Goal: Information Seeking & Learning: Learn about a topic

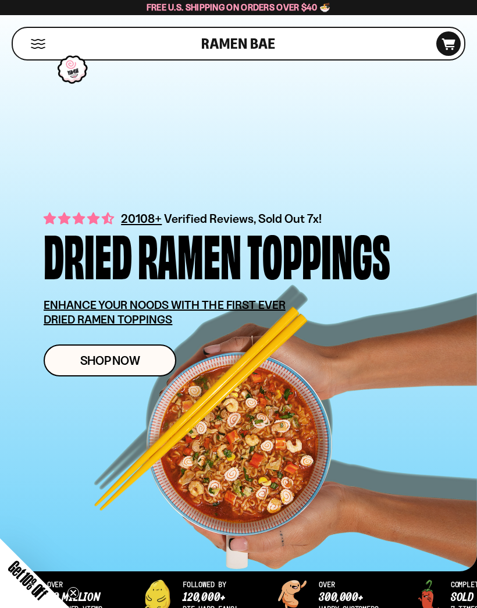
click at [126, 41] on div "Shop" at bounding box center [108, 43] width 185 height 31
click at [34, 40] on button "Mobile Menu Trigger" at bounding box center [38, 44] width 16 height 10
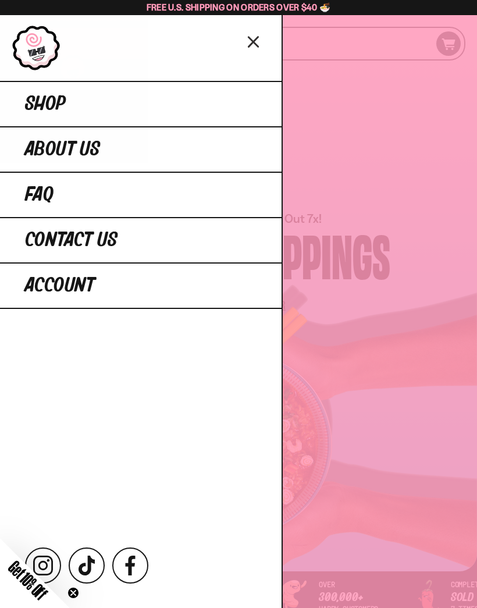
click at [40, 113] on span "Shop" at bounding box center [45, 104] width 41 height 21
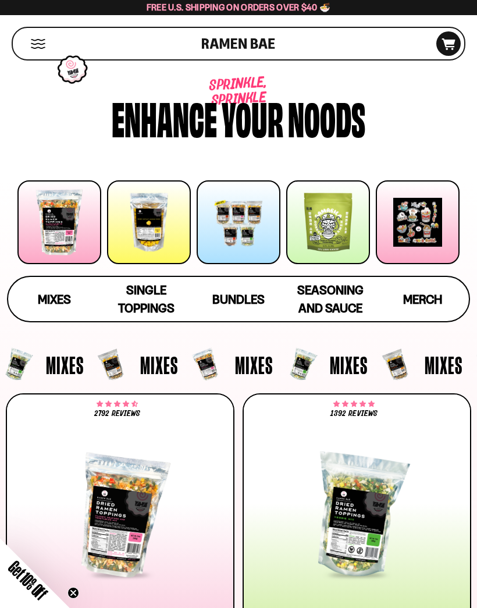
click at [338, 301] on span "Seasoning and Sauce" at bounding box center [330, 299] width 66 height 33
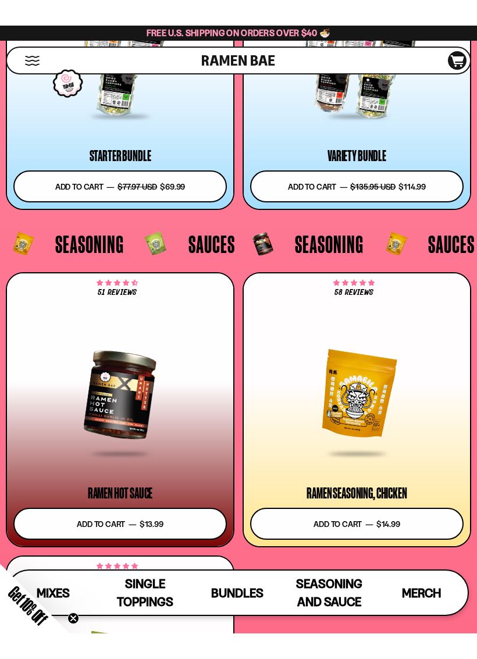
scroll to position [4542, 0]
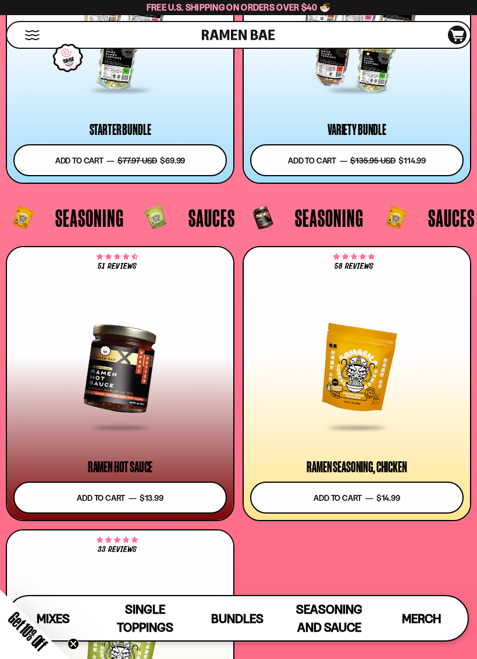
click at [113, 375] on div at bounding box center [119, 368] width 213 height 120
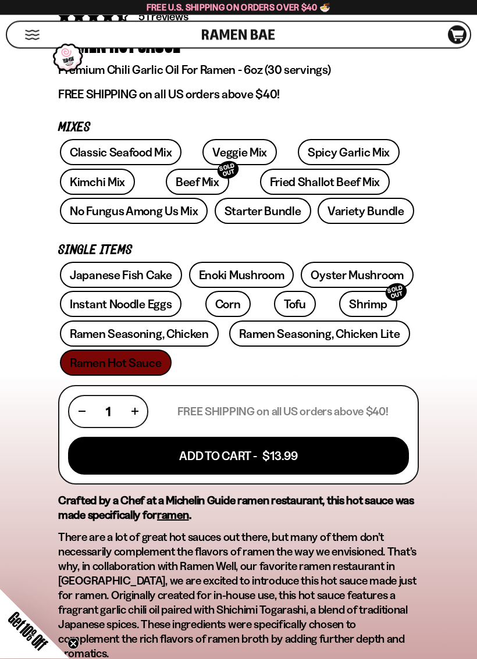
scroll to position [394, 0]
click at [263, 607] on span "There are a lot of great hot sauces out there, but many of them don’t necessari…" at bounding box center [237, 595] width 358 height 130
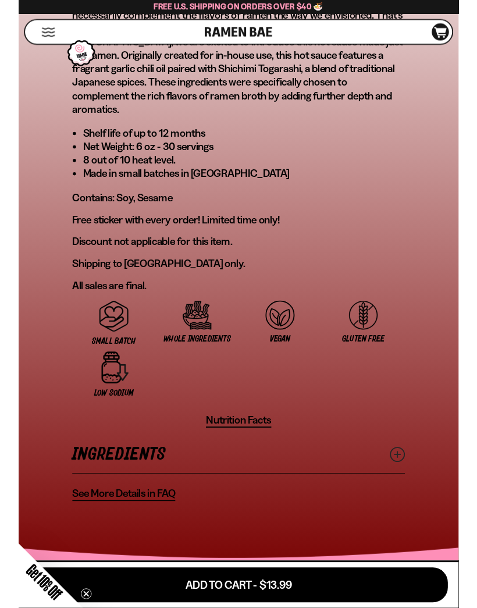
scroll to position [0, 0]
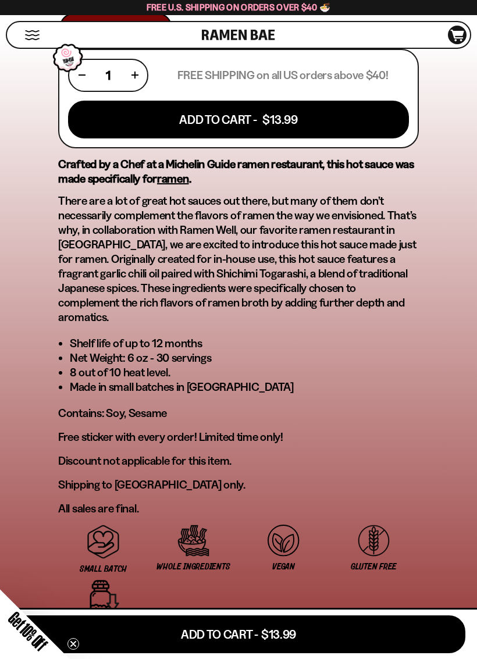
click at [230, 607] on button "Nutrition Facts" at bounding box center [238, 655] width 71 height 16
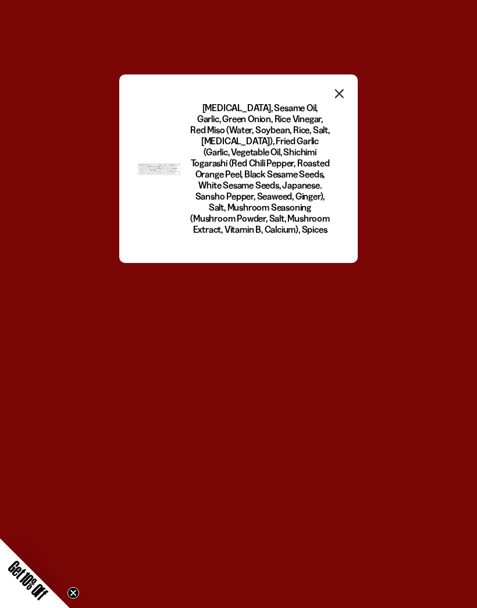
click at [334, 103] on button "Close modal" at bounding box center [339, 95] width 17 height 22
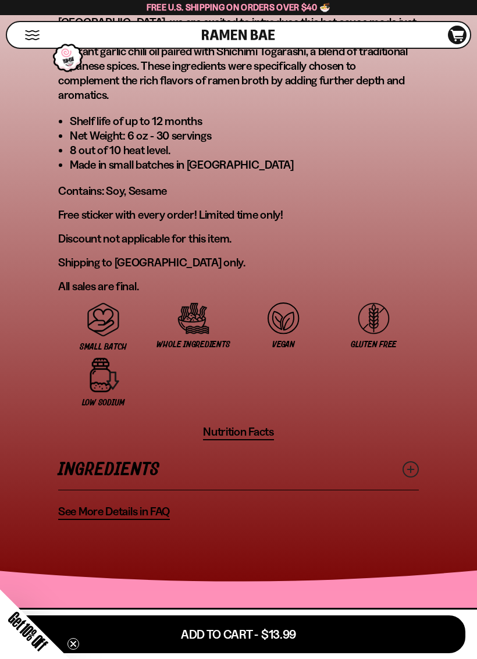
scroll to position [952, 0]
click at [221, 425] on span "Nutrition Facts" at bounding box center [238, 432] width 71 height 15
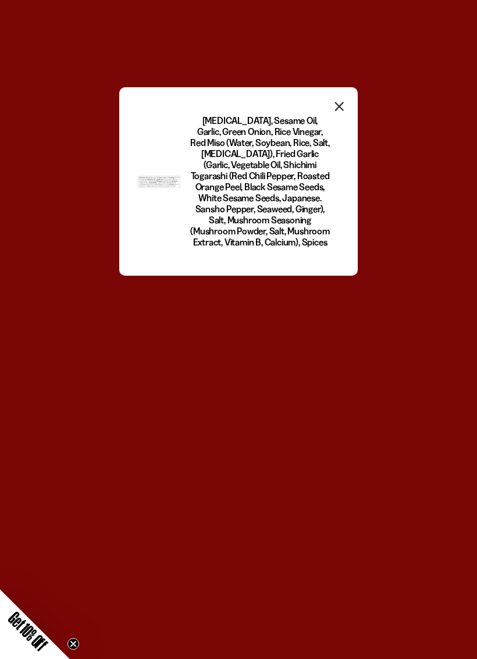
scroll to position [0, 0]
click at [342, 112] on icon "Close modal" at bounding box center [339, 106] width 17 height 17
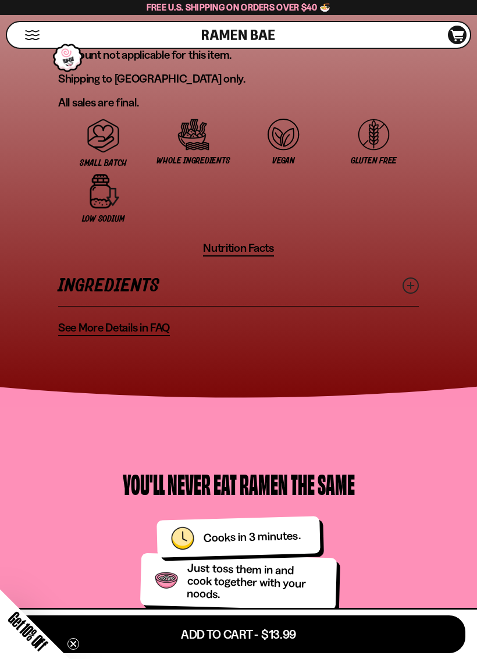
scroll to position [1137, 0]
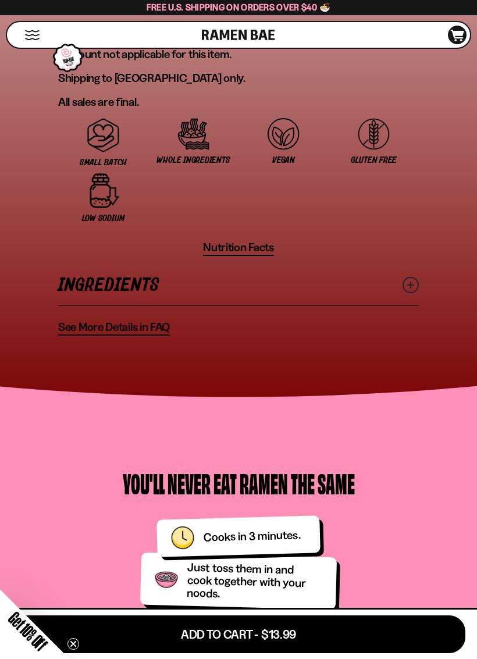
click at [87, 320] on span "See More Details in FAQ" at bounding box center [114, 327] width 112 height 15
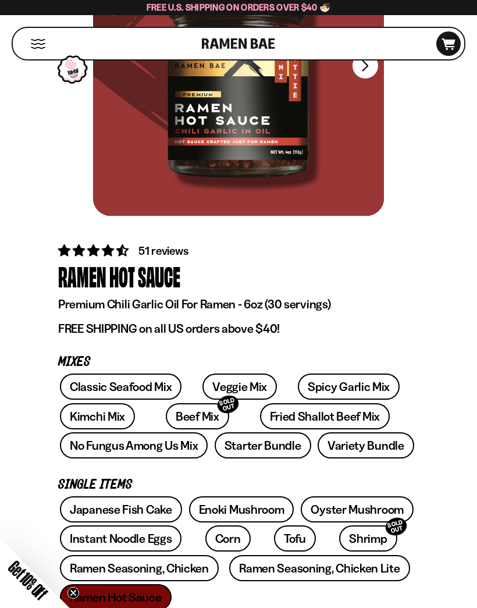
scroll to position [0, 0]
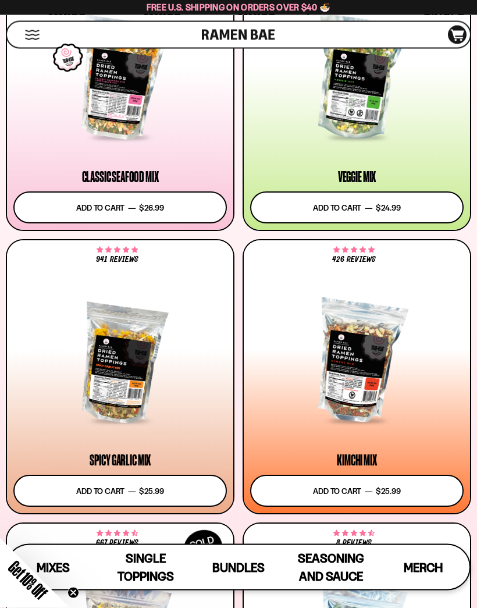
scroll to position [423, 0]
click at [111, 386] on div at bounding box center [119, 361] width 213 height 120
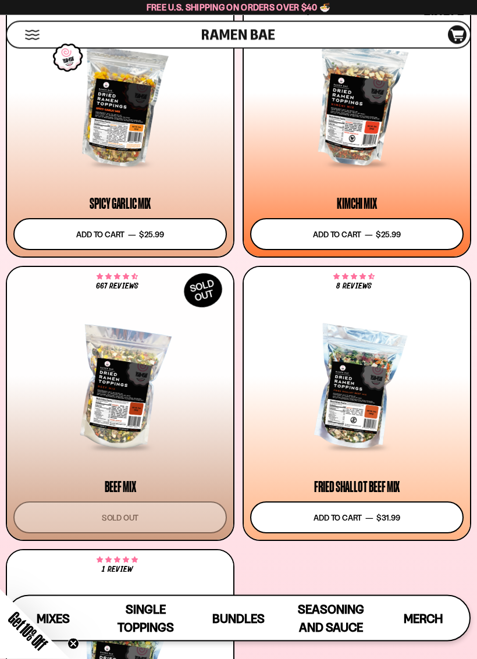
scroll to position [680, 0]
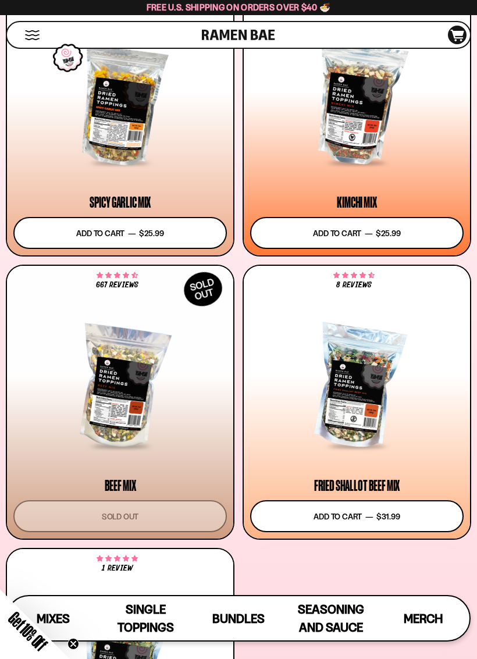
click at [119, 436] on div at bounding box center [119, 387] width 213 height 120
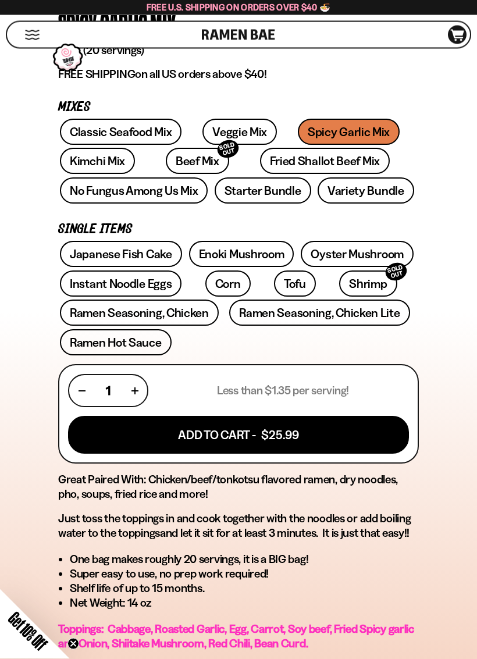
scroll to position [413, 0]
click at [78, 512] on p "Just toss the toppings in and cook together with the noodles or add boiling wat…" at bounding box center [238, 525] width 361 height 29
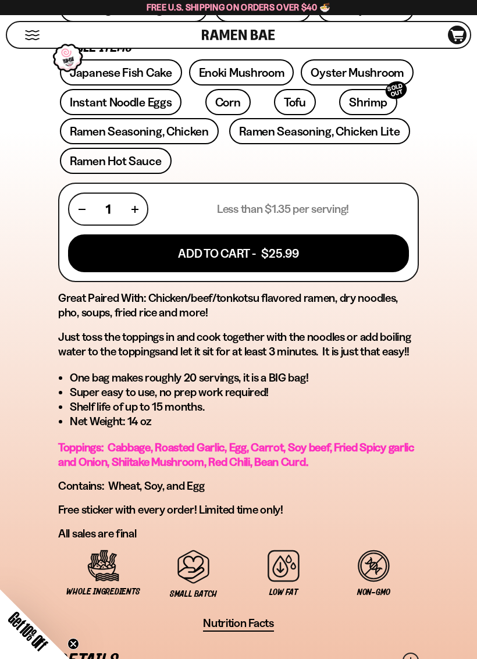
scroll to position [595, 0]
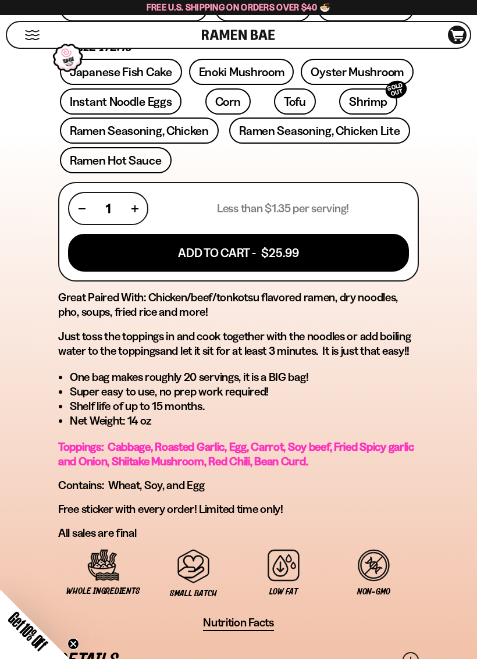
click at [65, 461] on span "Toppings: Cabbage, Roasted Garlic, Egg, Carrot, Soy beef, Fried Spicy garlic an…" at bounding box center [236, 454] width 356 height 28
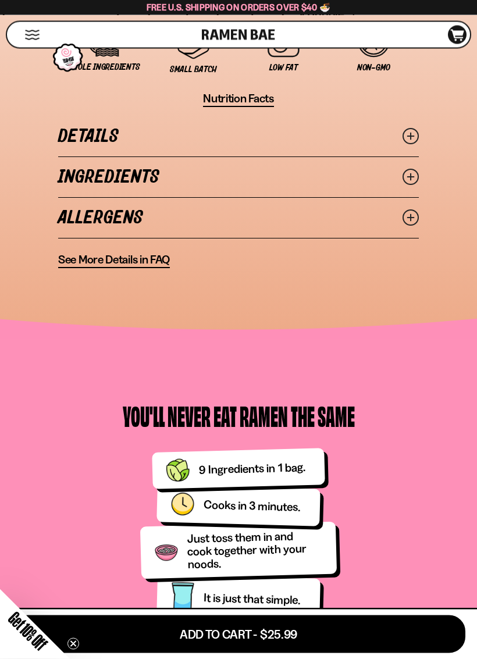
scroll to position [1129, 0]
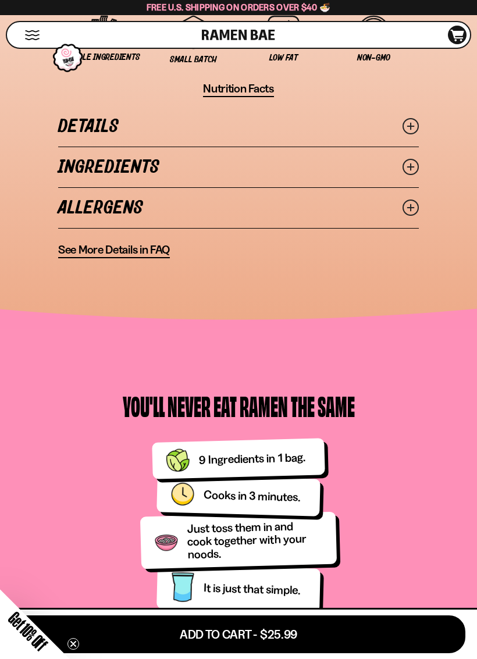
click at [76, 357] on div at bounding box center [238, 357] width 459 height 0
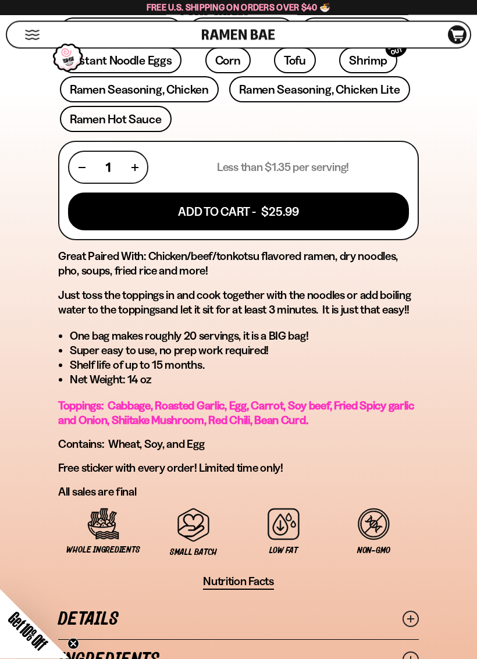
scroll to position [637, 0]
click at [225, 586] on span "Nutrition Facts" at bounding box center [238, 581] width 71 height 15
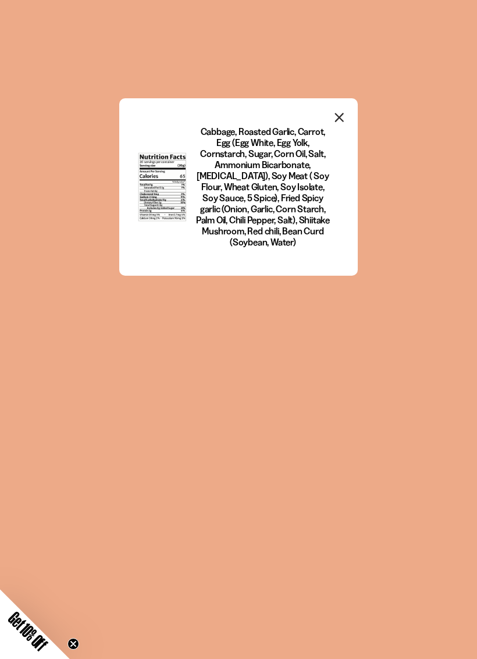
scroll to position [0, 0]
click at [345, 123] on icon "Close modal" at bounding box center [339, 117] width 17 height 17
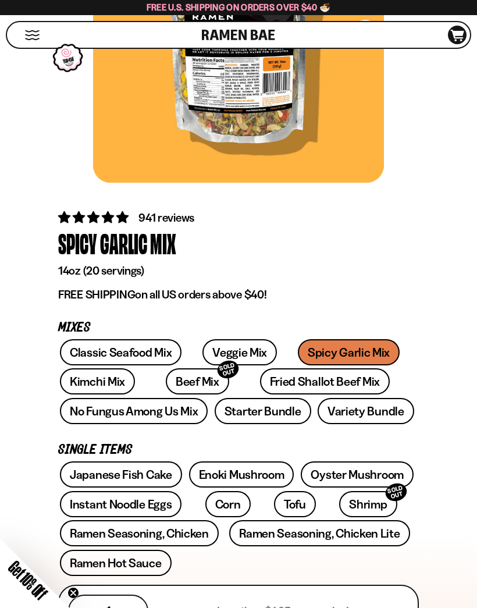
scroll to position [176, 0]
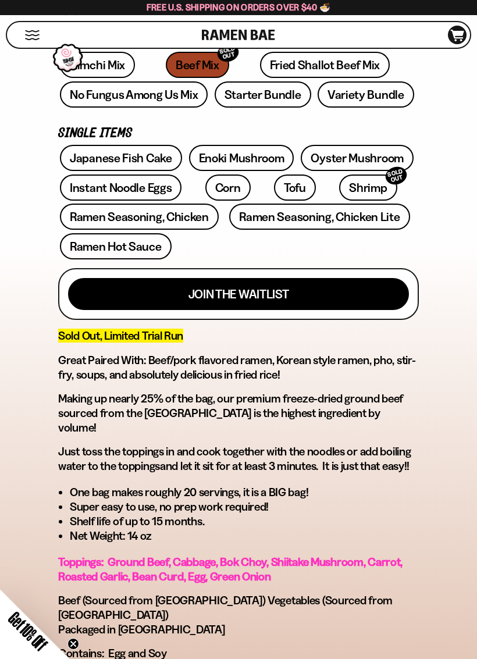
scroll to position [510, 0]
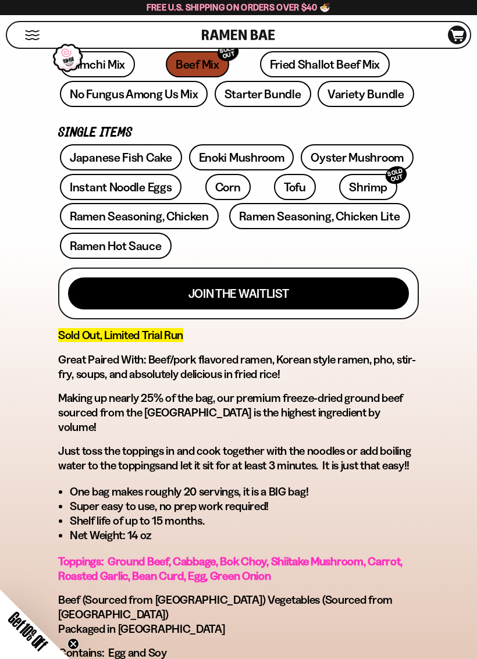
click at [86, 499] on li "Super easy to use, no prep work required!" at bounding box center [244, 506] width 349 height 15
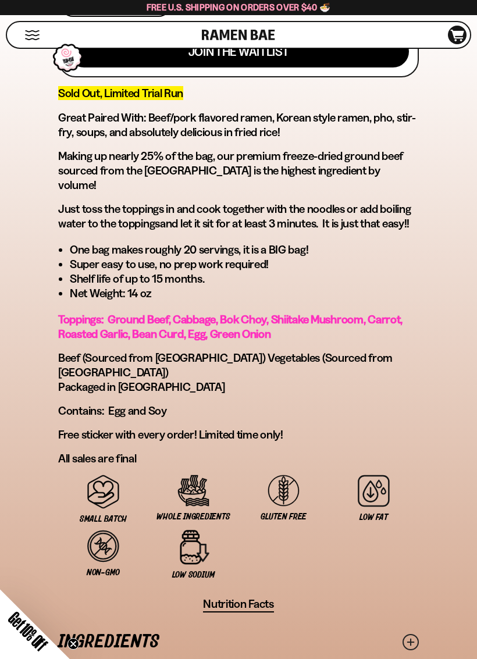
scroll to position [762, 0]
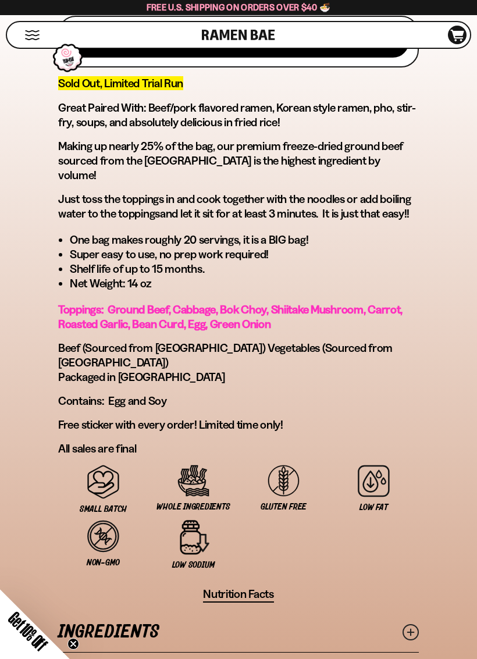
click at [228, 587] on span "Nutrition Facts" at bounding box center [238, 594] width 71 height 15
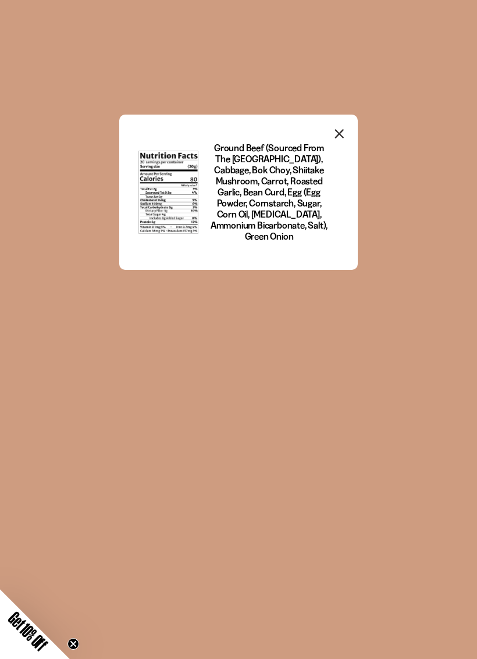
click at [342, 126] on icon "Close modal" at bounding box center [339, 133] width 17 height 17
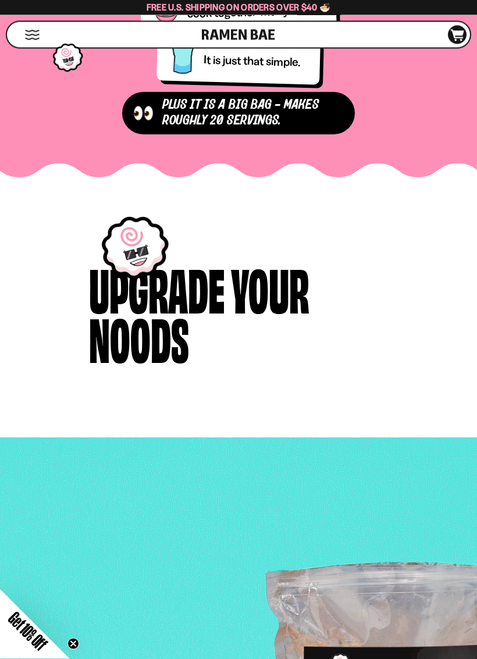
scroll to position [1714, 0]
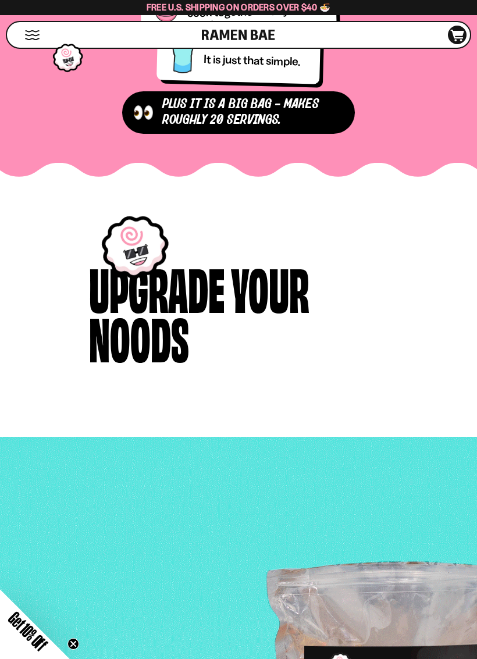
click at [40, 440] on div "Upgrade Your Noods" at bounding box center [238, 327] width 477 height 224
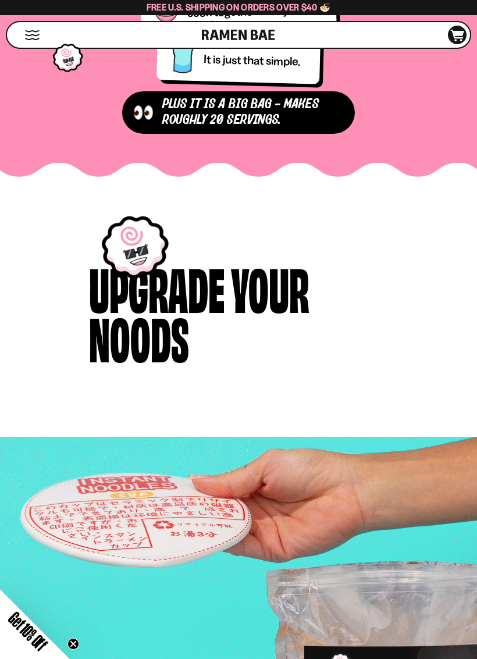
click at [46, 440] on div "Upgrade Your Noods" at bounding box center [238, 327] width 477 height 224
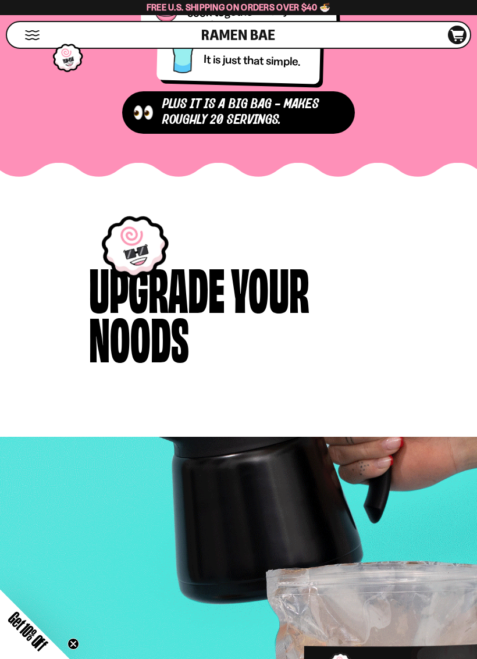
click at [80, 440] on div "Upgrade Your Noods" at bounding box center [238, 327] width 477 height 224
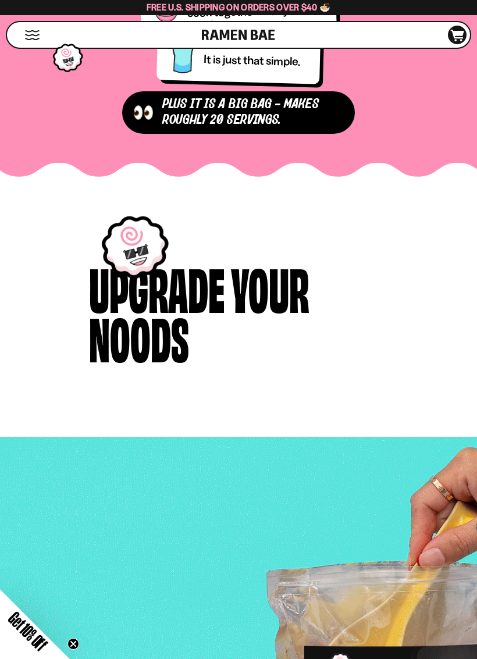
click at [88, 440] on div "Upgrade Your Noods" at bounding box center [238, 327] width 477 height 224
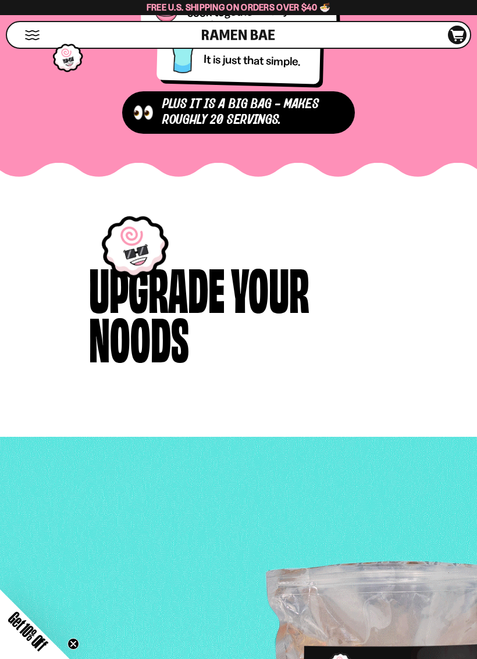
click at [47, 440] on div "Upgrade Your Noods" at bounding box center [238, 327] width 477 height 224
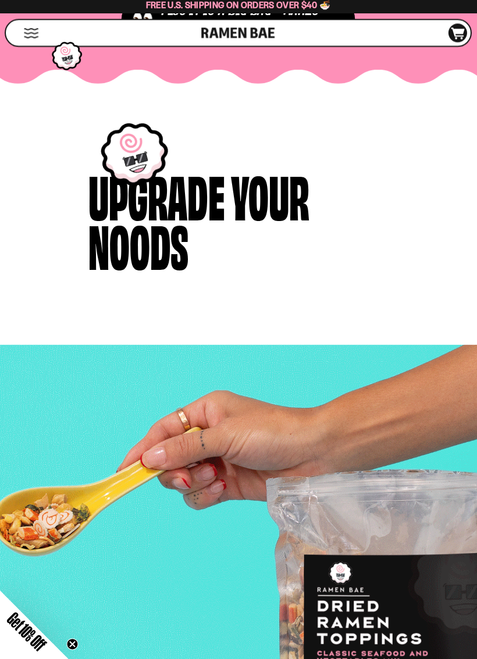
scroll to position [1827, 0]
